Goal: Find contact information: Find contact information

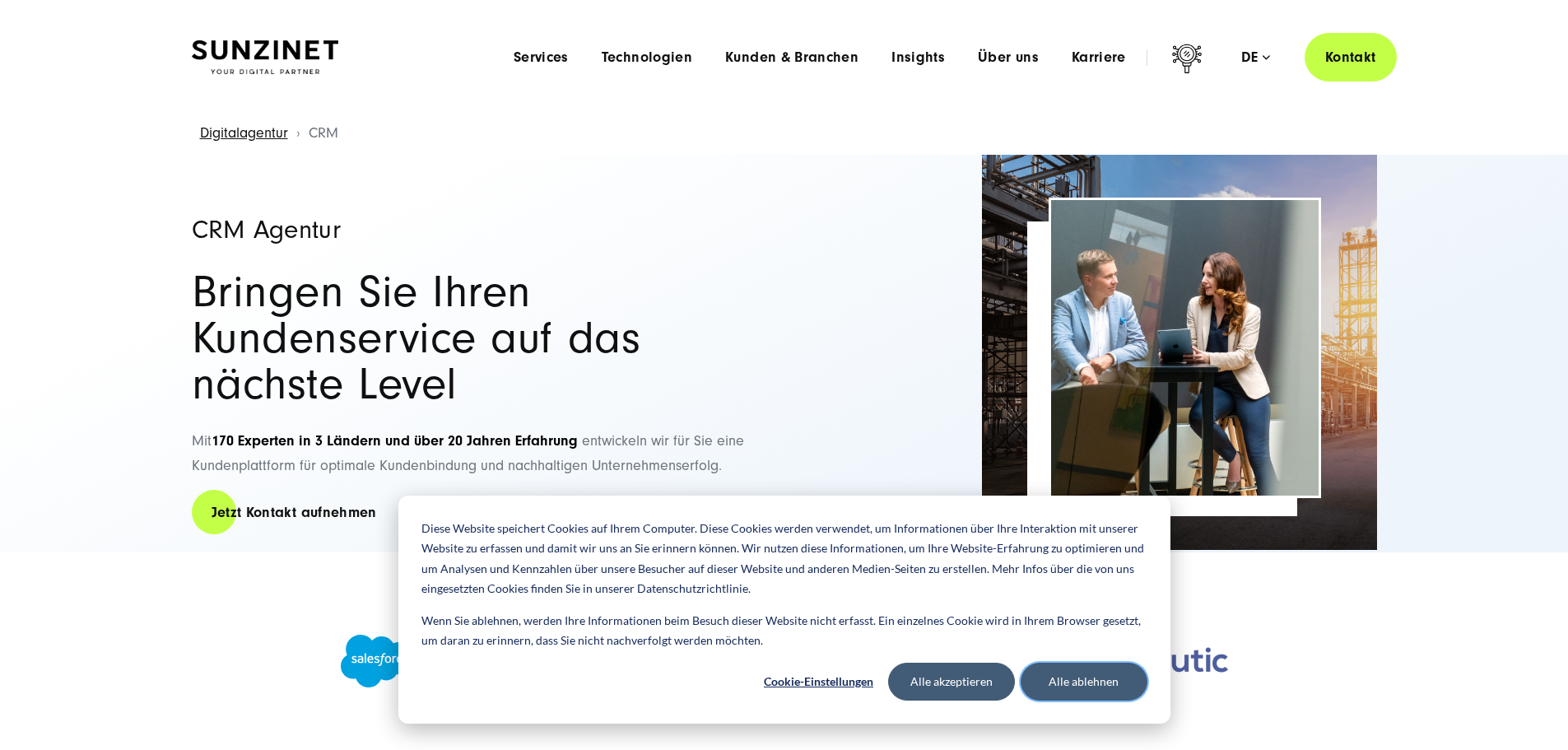
click at [1067, 688] on button "Alle ablehnen" at bounding box center [1084, 681] width 127 height 38
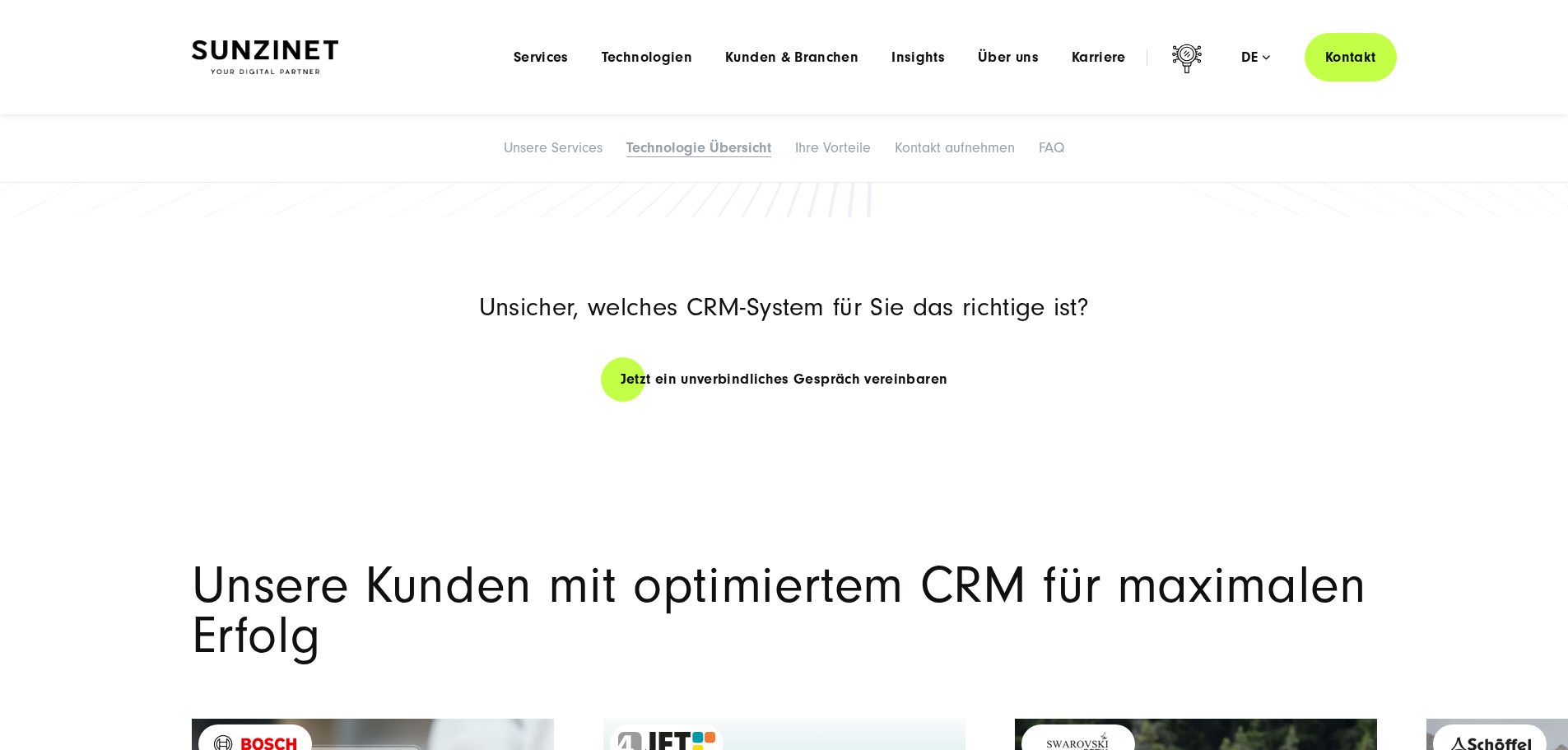
scroll to position [2388, 0]
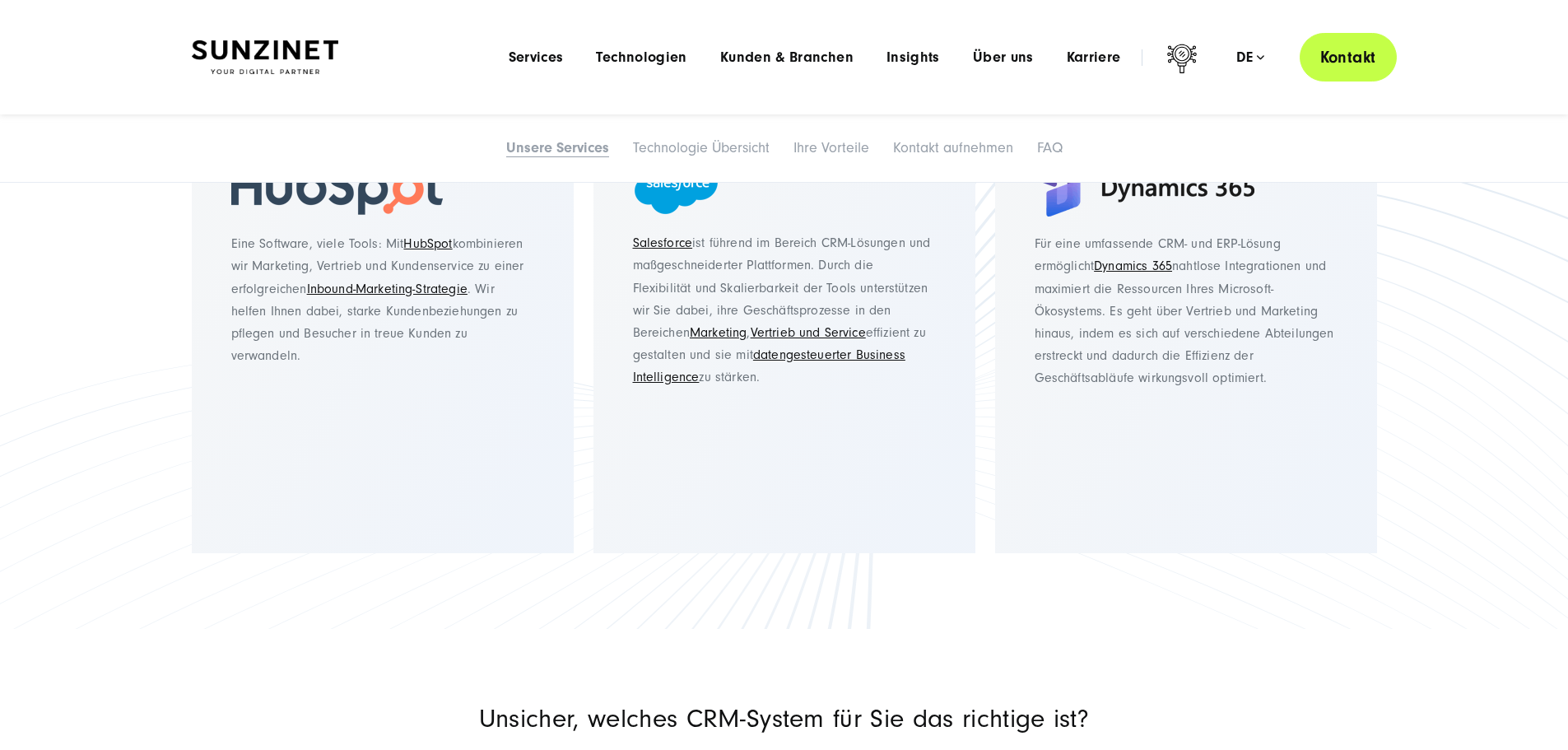
click at [1308, 57] on link "Kontakt" at bounding box center [1348, 57] width 97 height 49
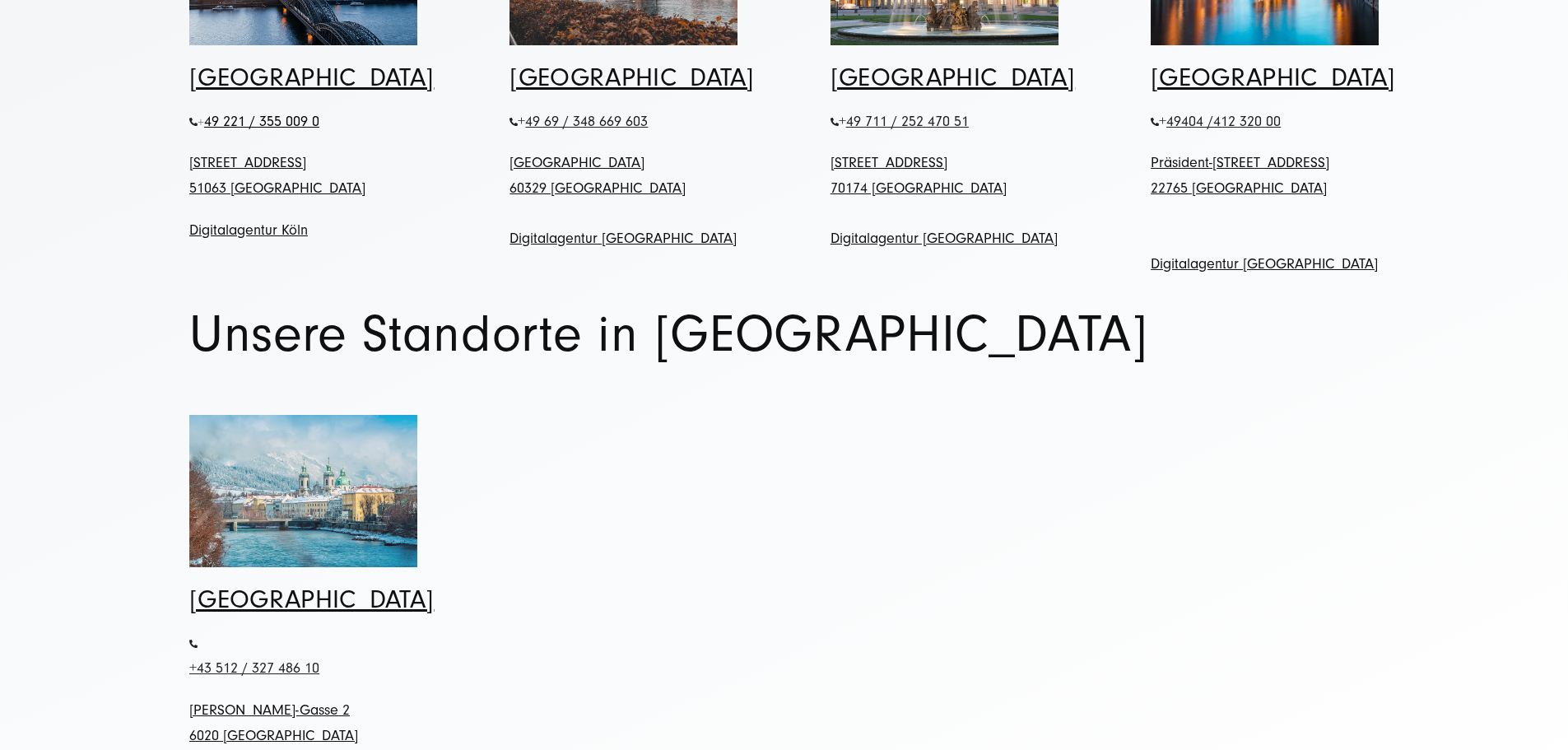
scroll to position [989, 0]
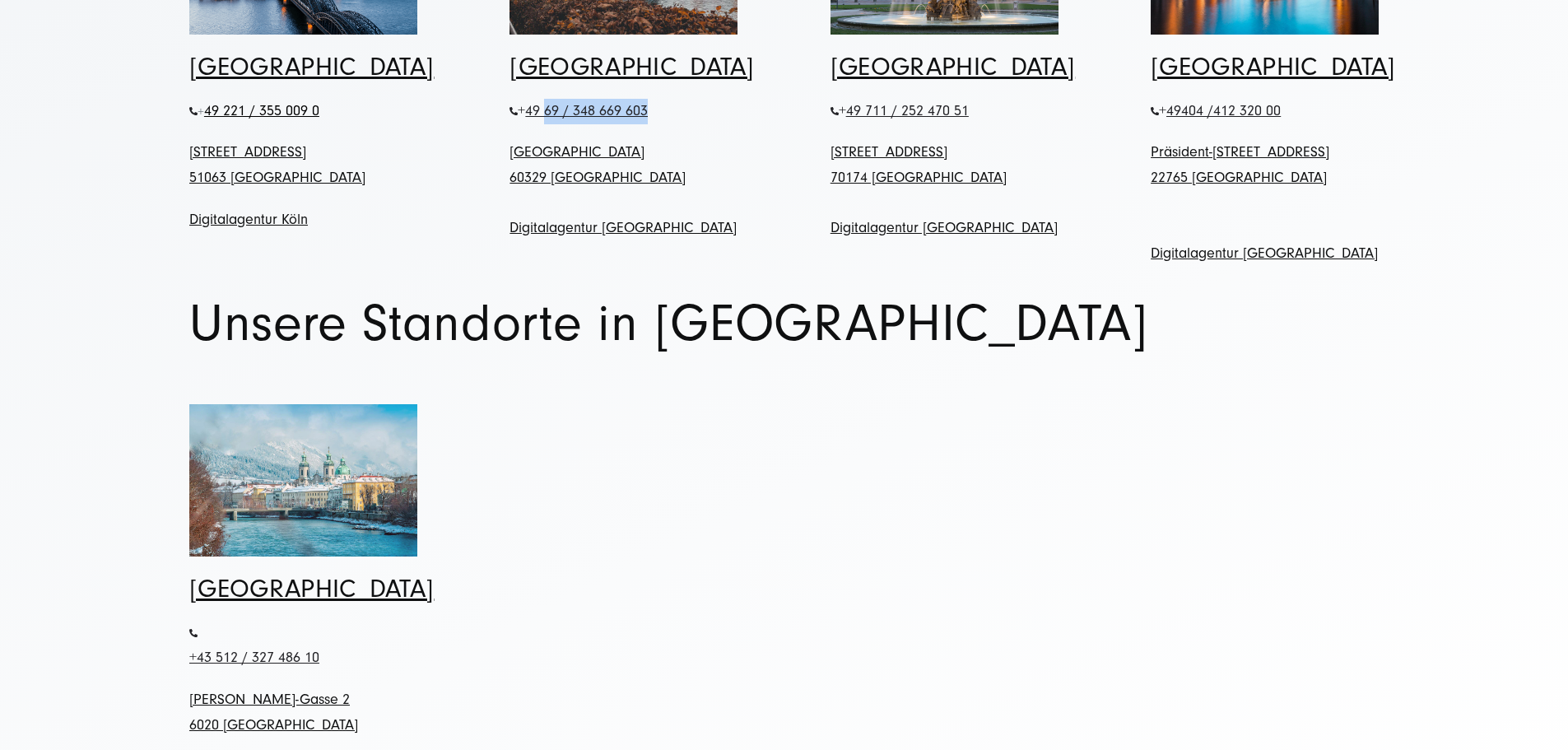
drag, startPoint x: 672, startPoint y: 264, endPoint x: 548, endPoint y: 263, distance: 124.0
click at [548, 124] on p "+ 49 69 / 348 669 603" at bounding box center [623, 111] width 228 height 25
copy span "69 / 348 669 603"
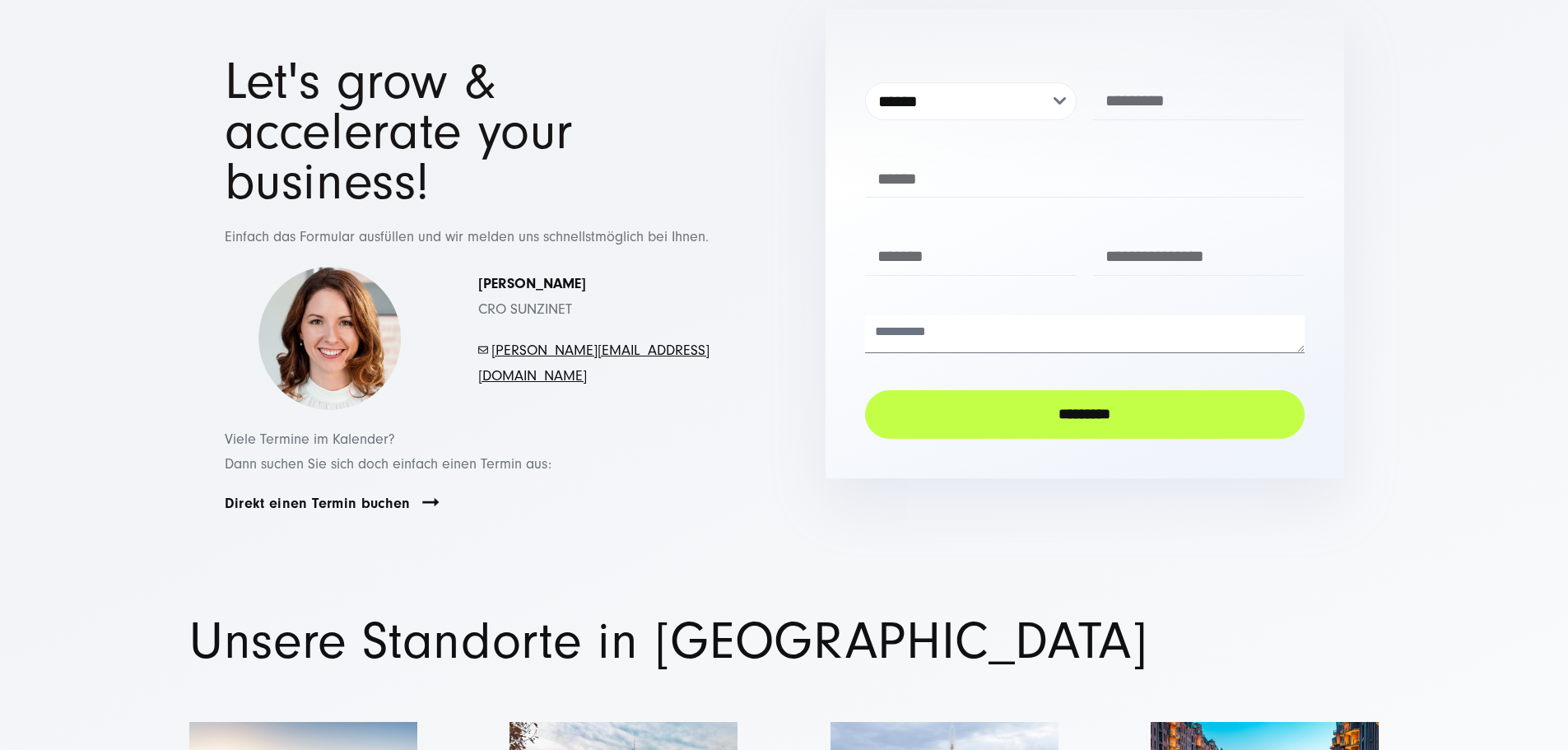
scroll to position [164, 0]
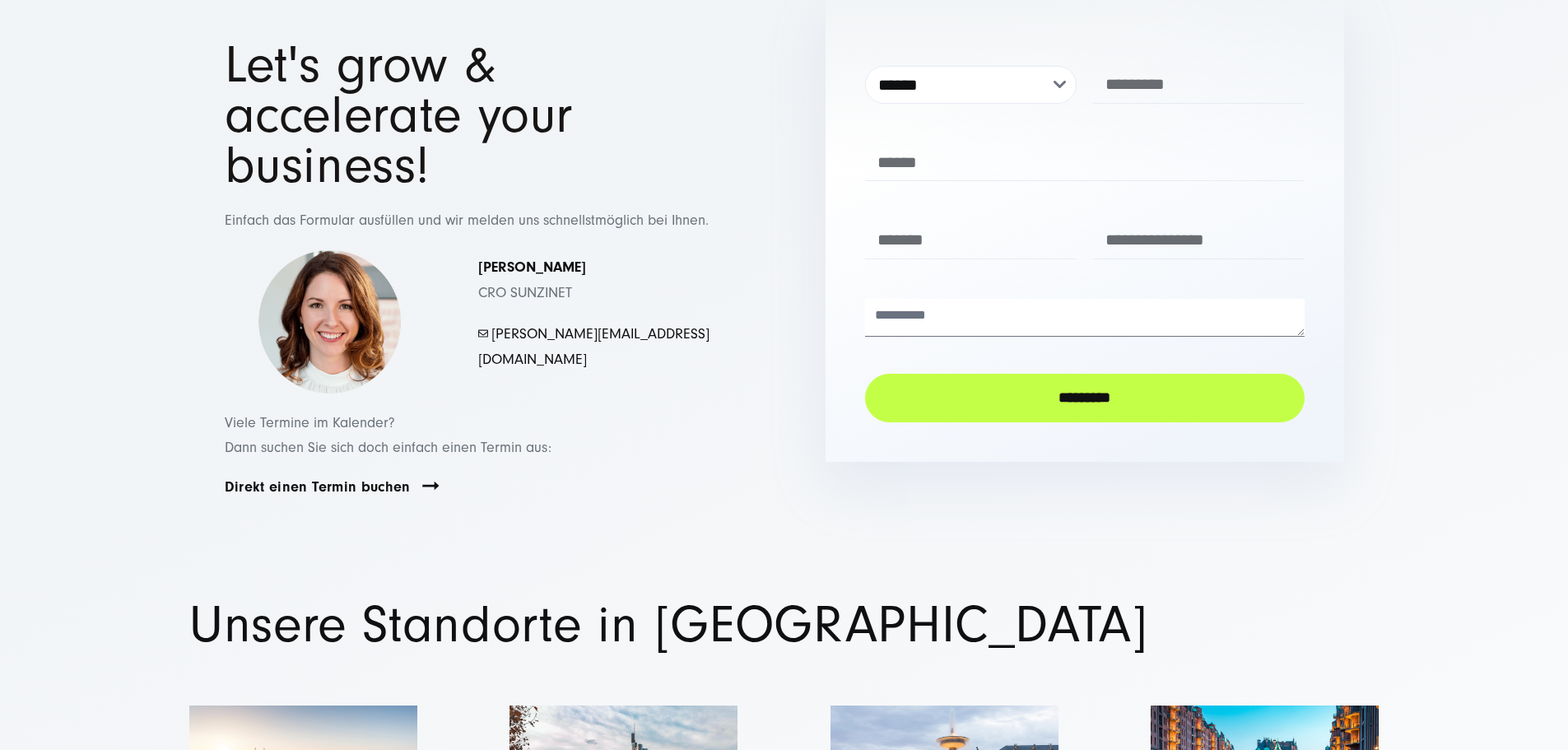
click at [615, 368] on link "mayer.simona@sunzinet.com" at bounding box center [594, 347] width 231 height 43
drag, startPoint x: 663, startPoint y: 491, endPoint x: 491, endPoint y: 492, distance: 172.0
click at [491, 372] on p "- mayer.simona@sunzinet.com" at bounding box center [594, 347] width 232 height 50
copy link "mayer.simona@sunzinet.com"
